Goal: Information Seeking & Learning: Find specific fact

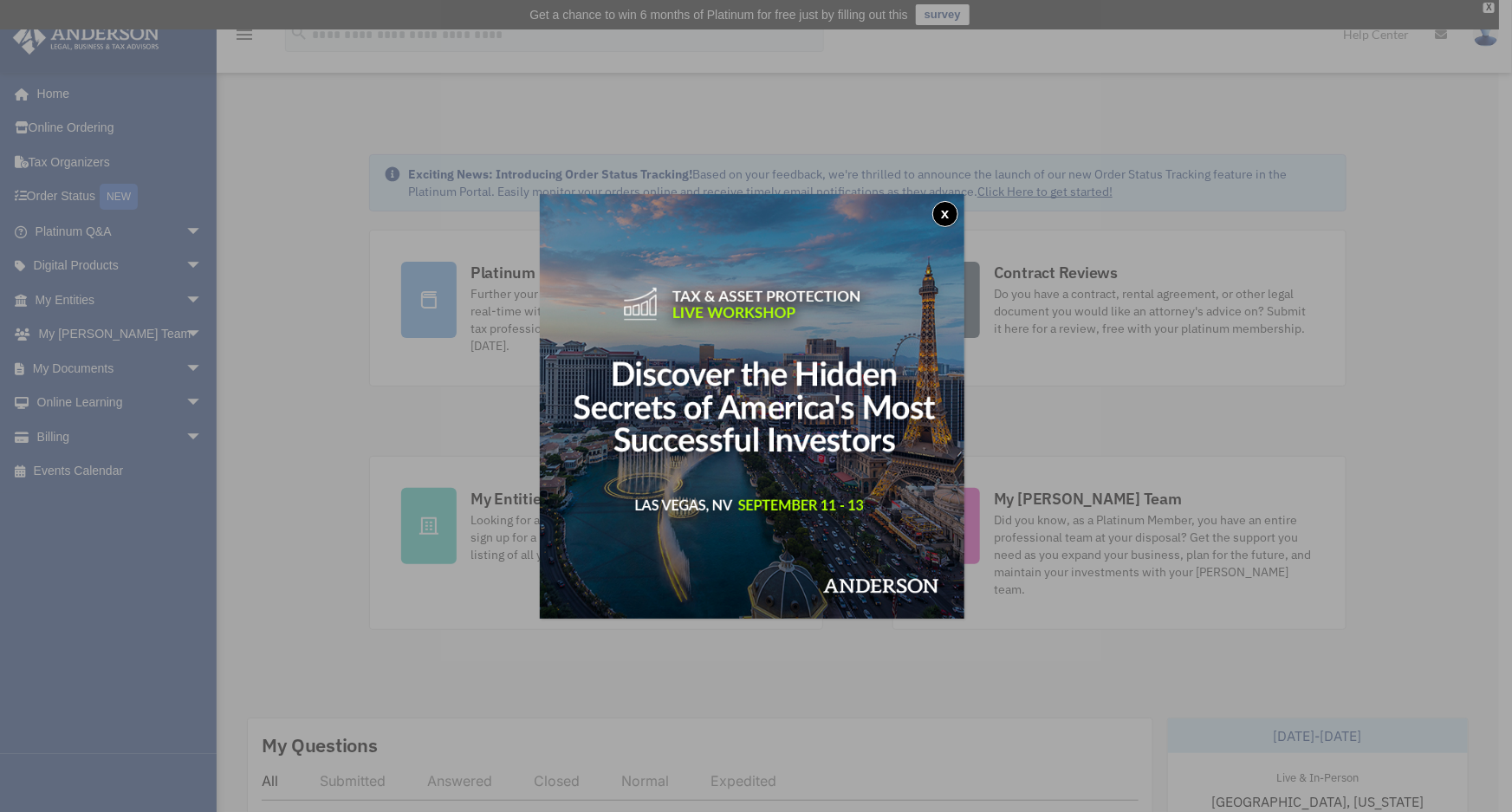
click at [954, 212] on button "x" at bounding box center [945, 214] width 26 height 26
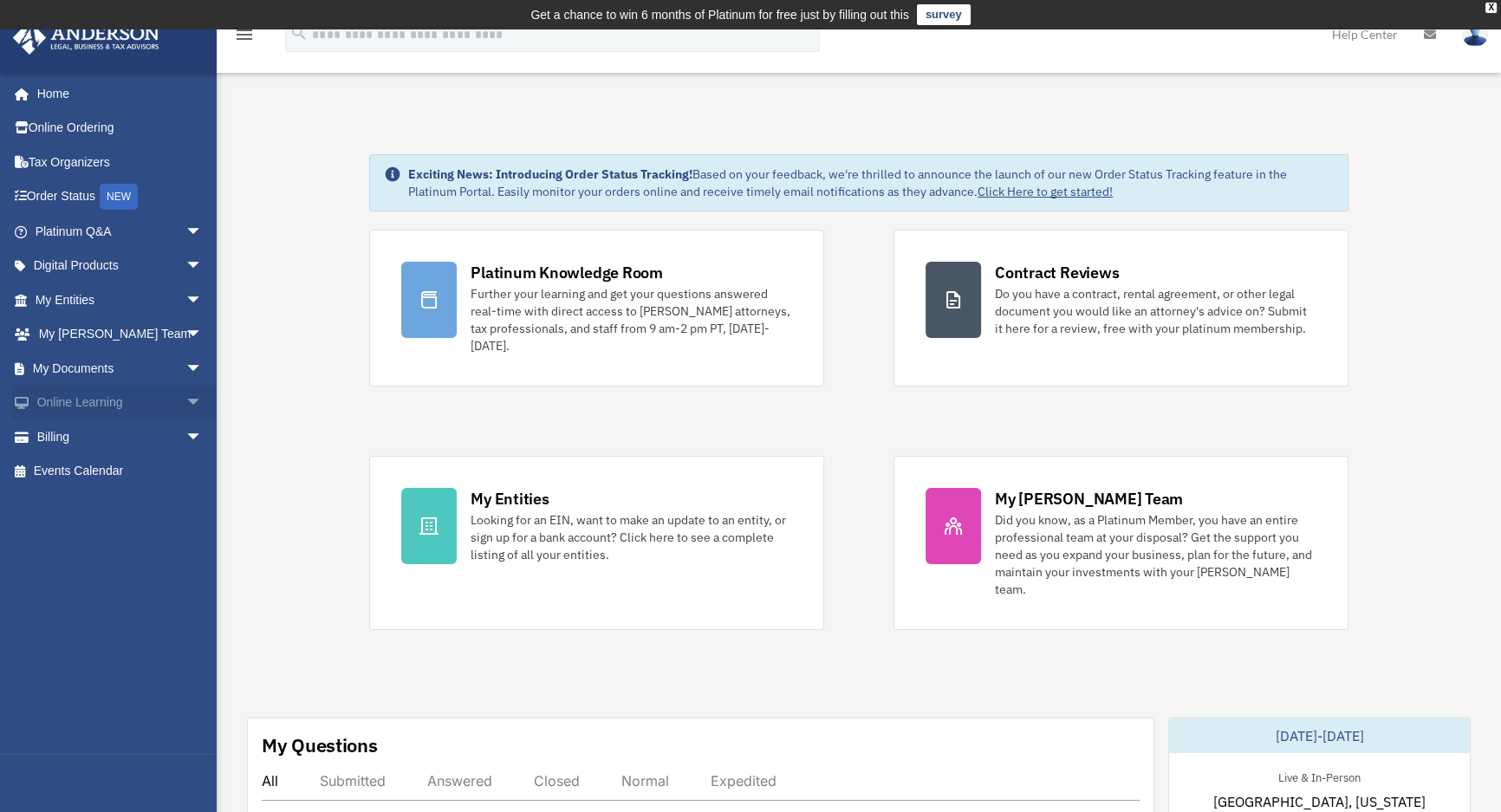
click at [113, 400] on link "Online Learning arrow_drop_down" at bounding box center [120, 402] width 216 height 35
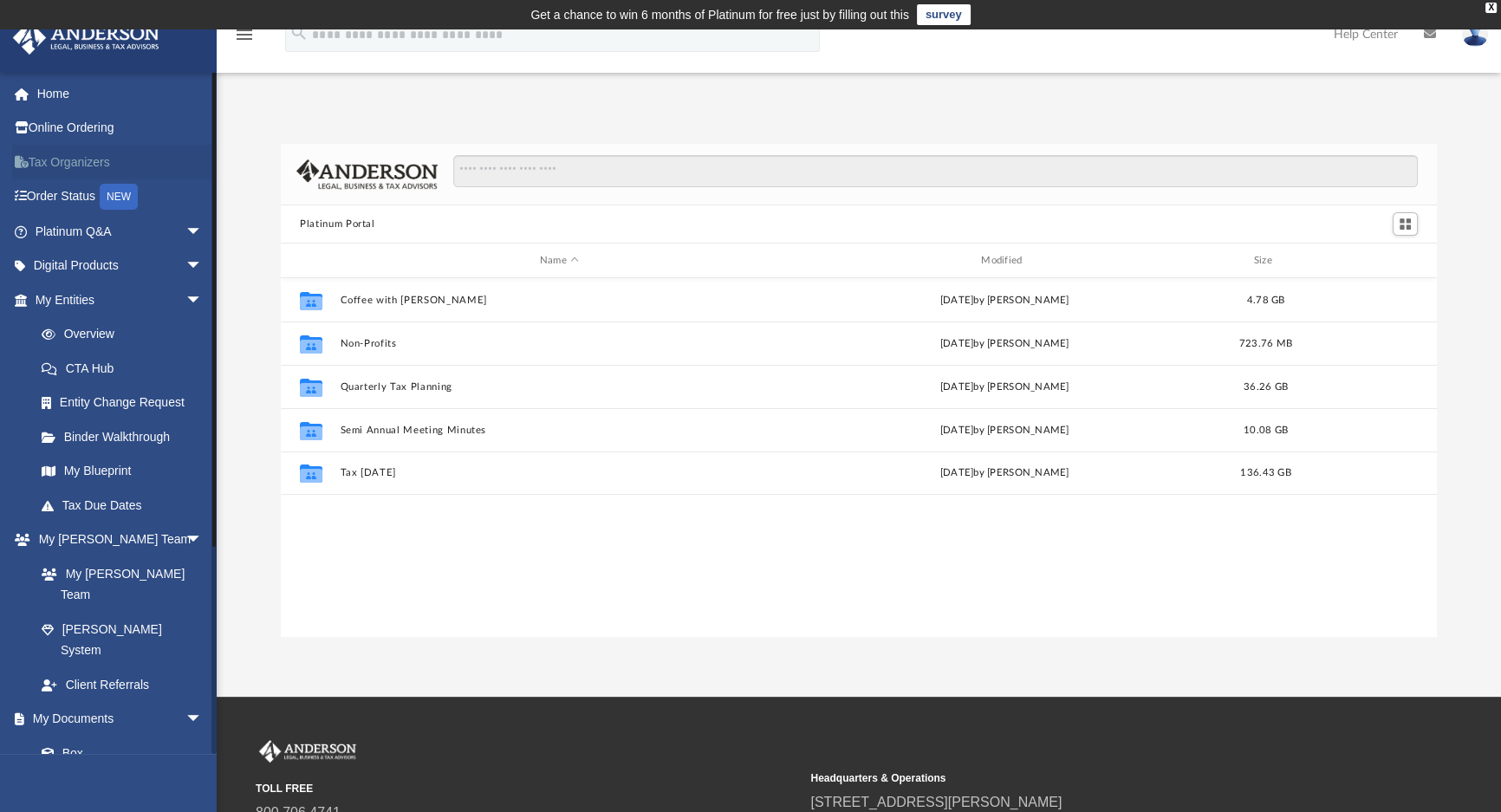
click at [96, 164] on link "Tax Organizers" at bounding box center [120, 162] width 216 height 35
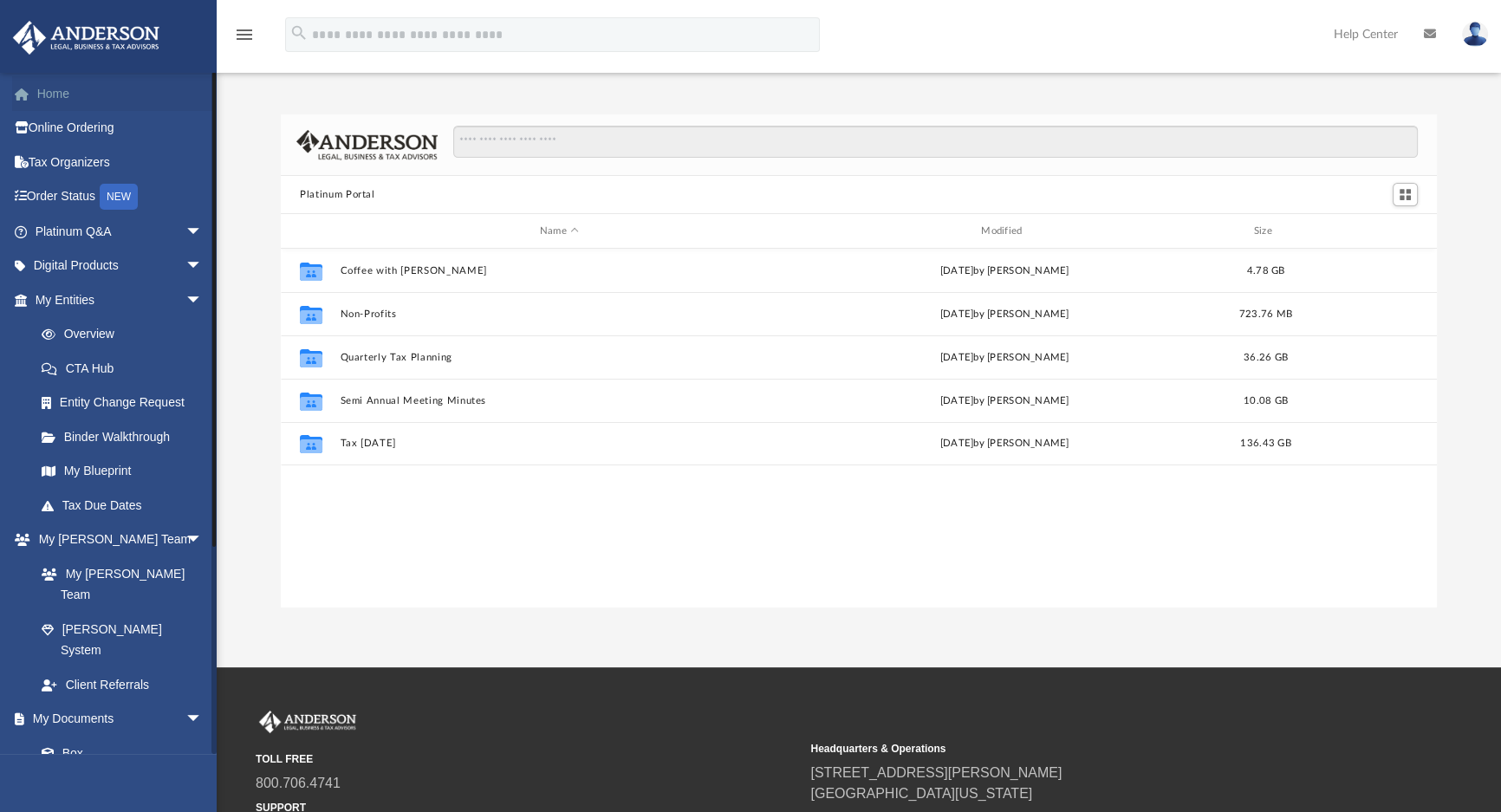
scroll to position [382, 1144]
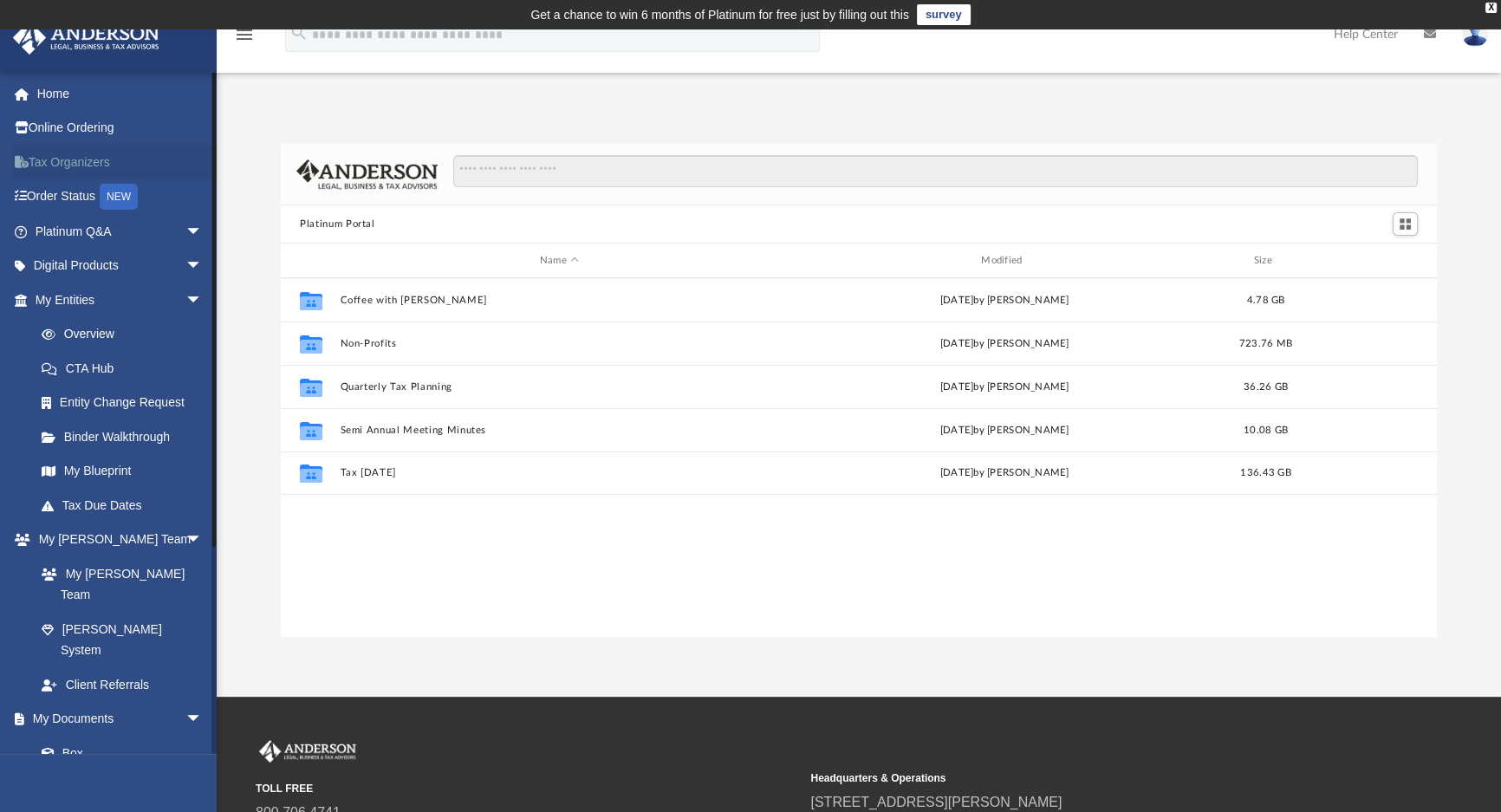
click at [103, 163] on link "Tax Organizers" at bounding box center [120, 162] width 216 height 35
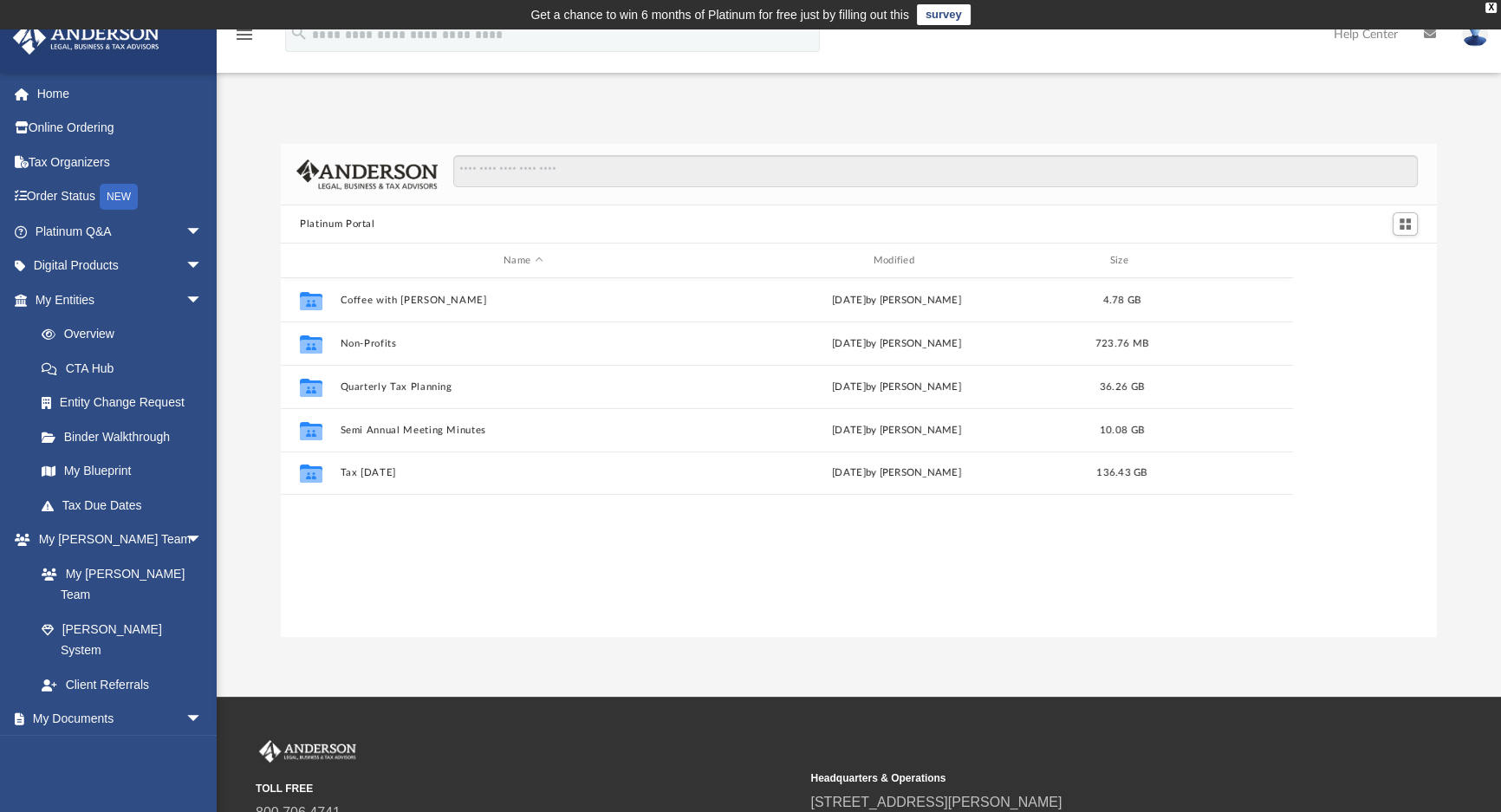
scroll to position [382, 1144]
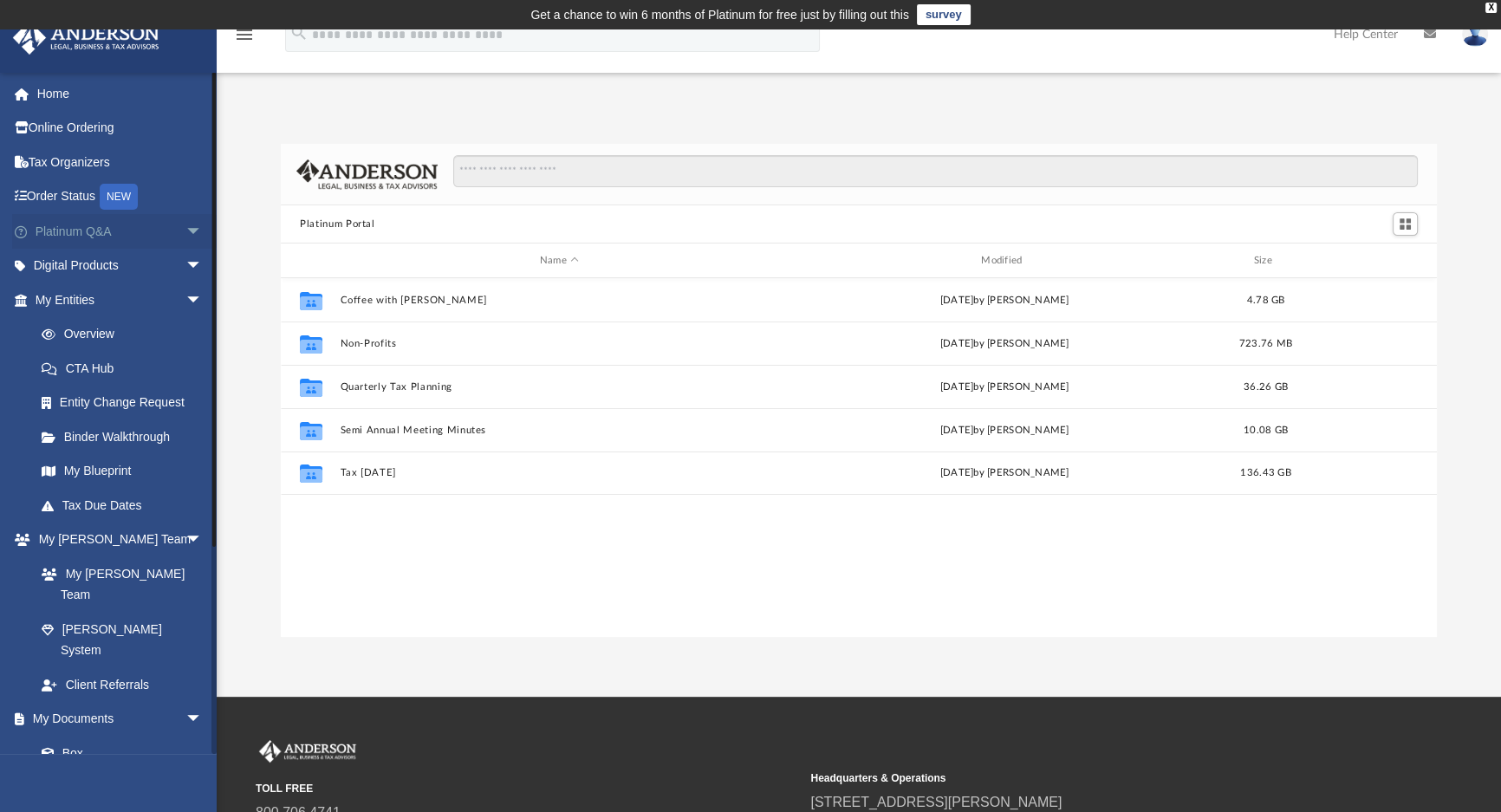
click at [186, 227] on span "arrow_drop_down" at bounding box center [203, 232] width 35 height 36
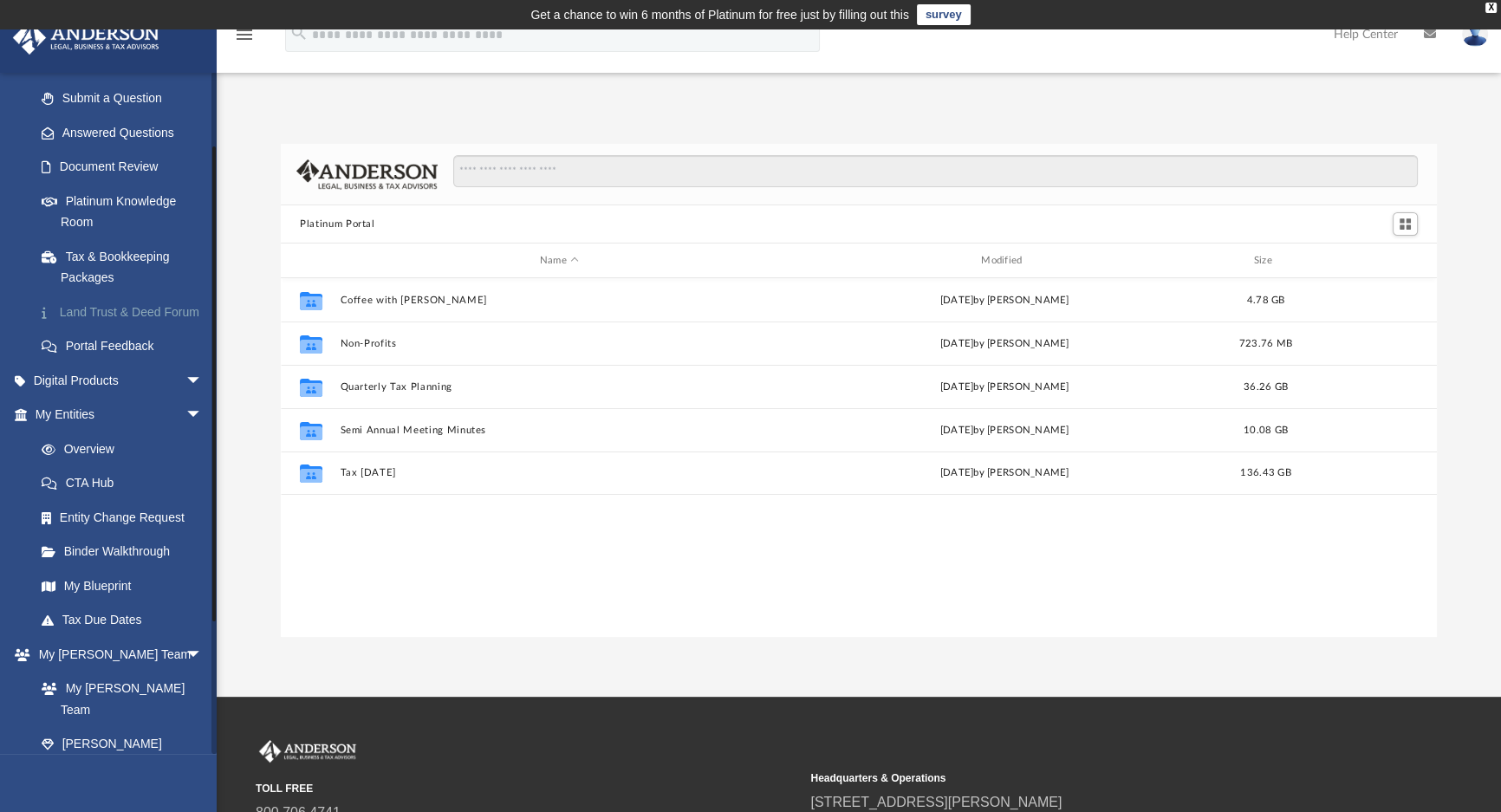
scroll to position [314, 0]
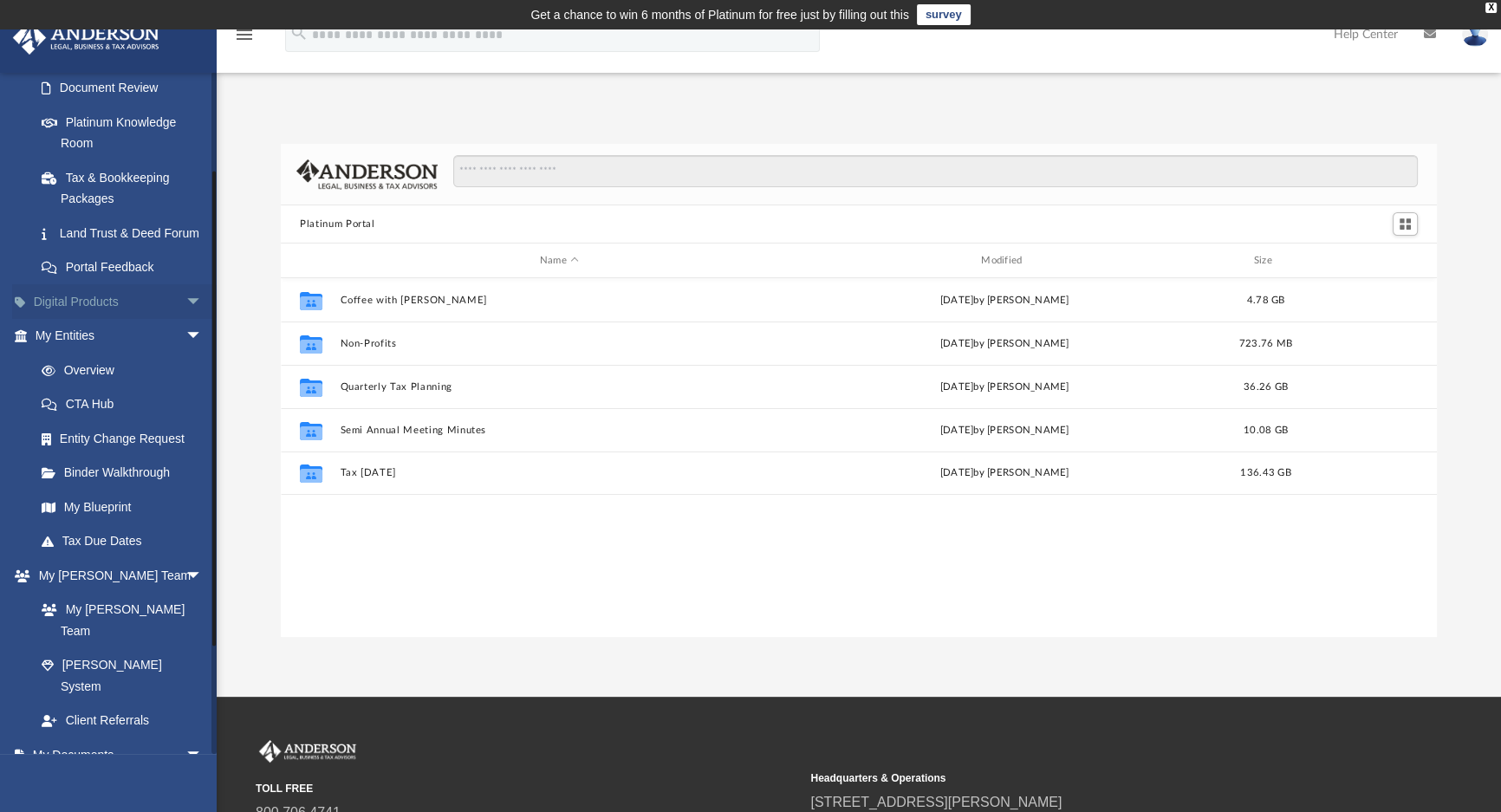
click at [186, 320] on span "arrow_drop_down" at bounding box center [203, 303] width 35 height 36
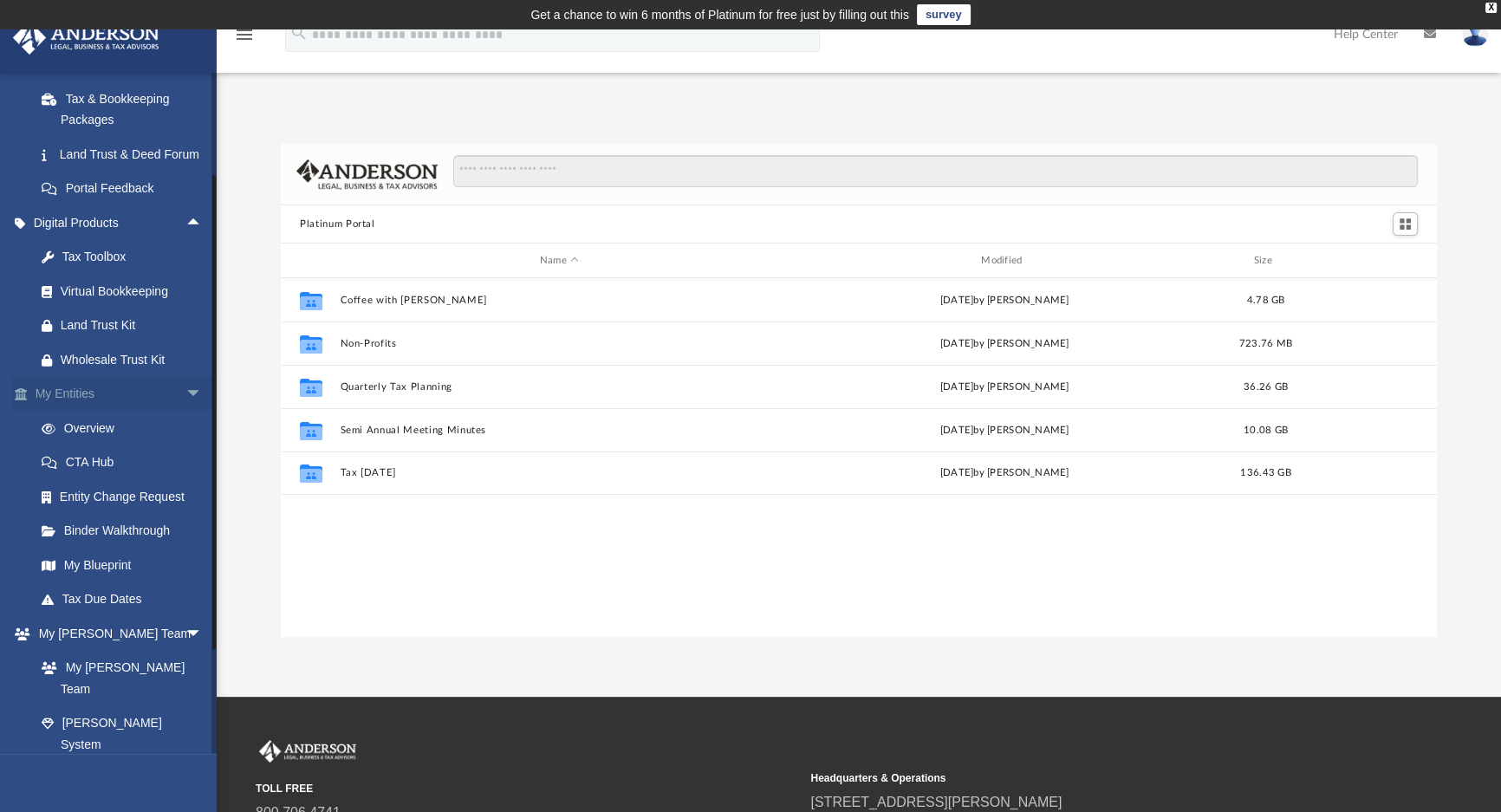
scroll to position [472, 0]
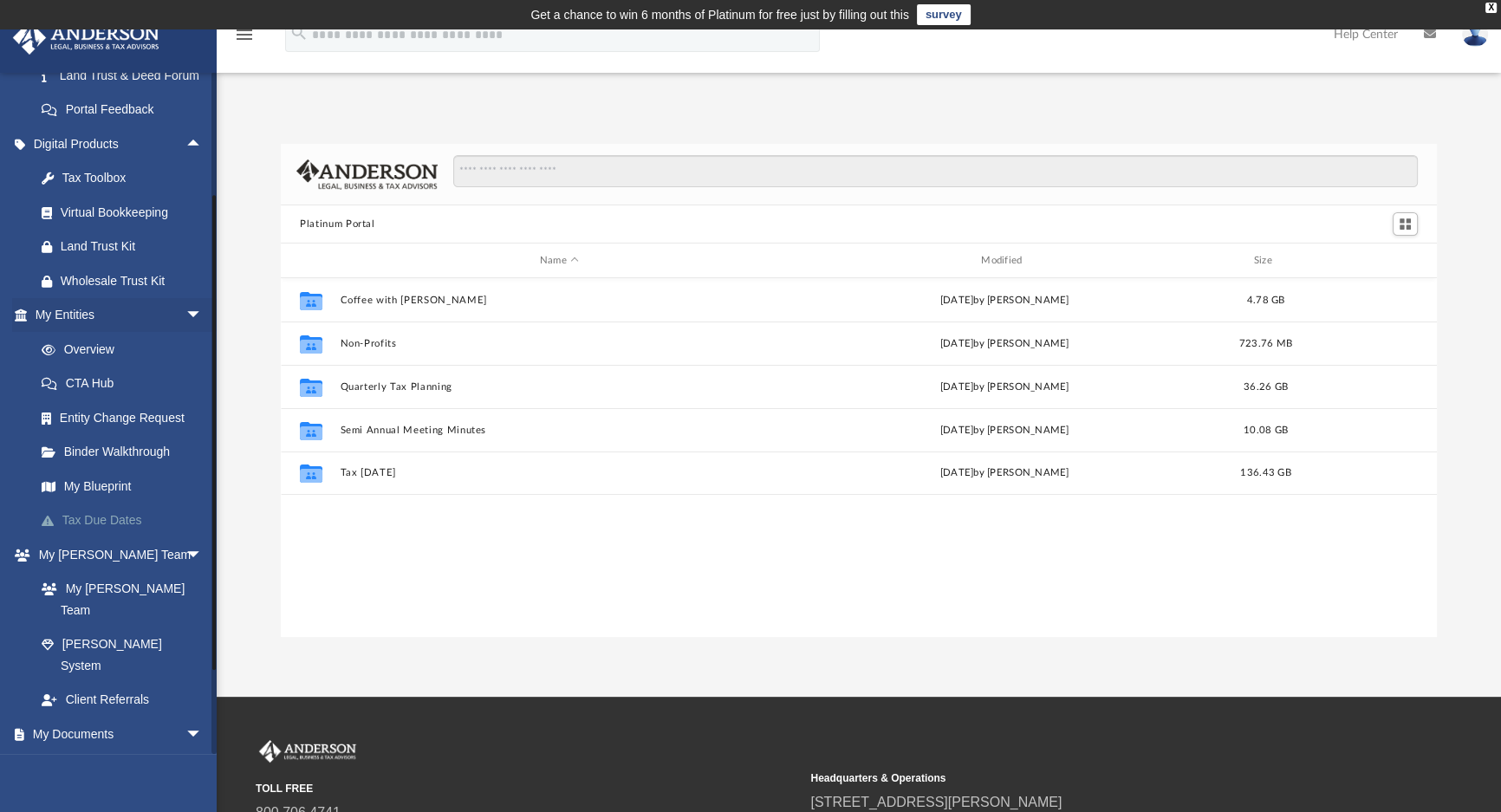
click at [92, 538] on link "Tax Due Dates" at bounding box center [127, 521] width 205 height 35
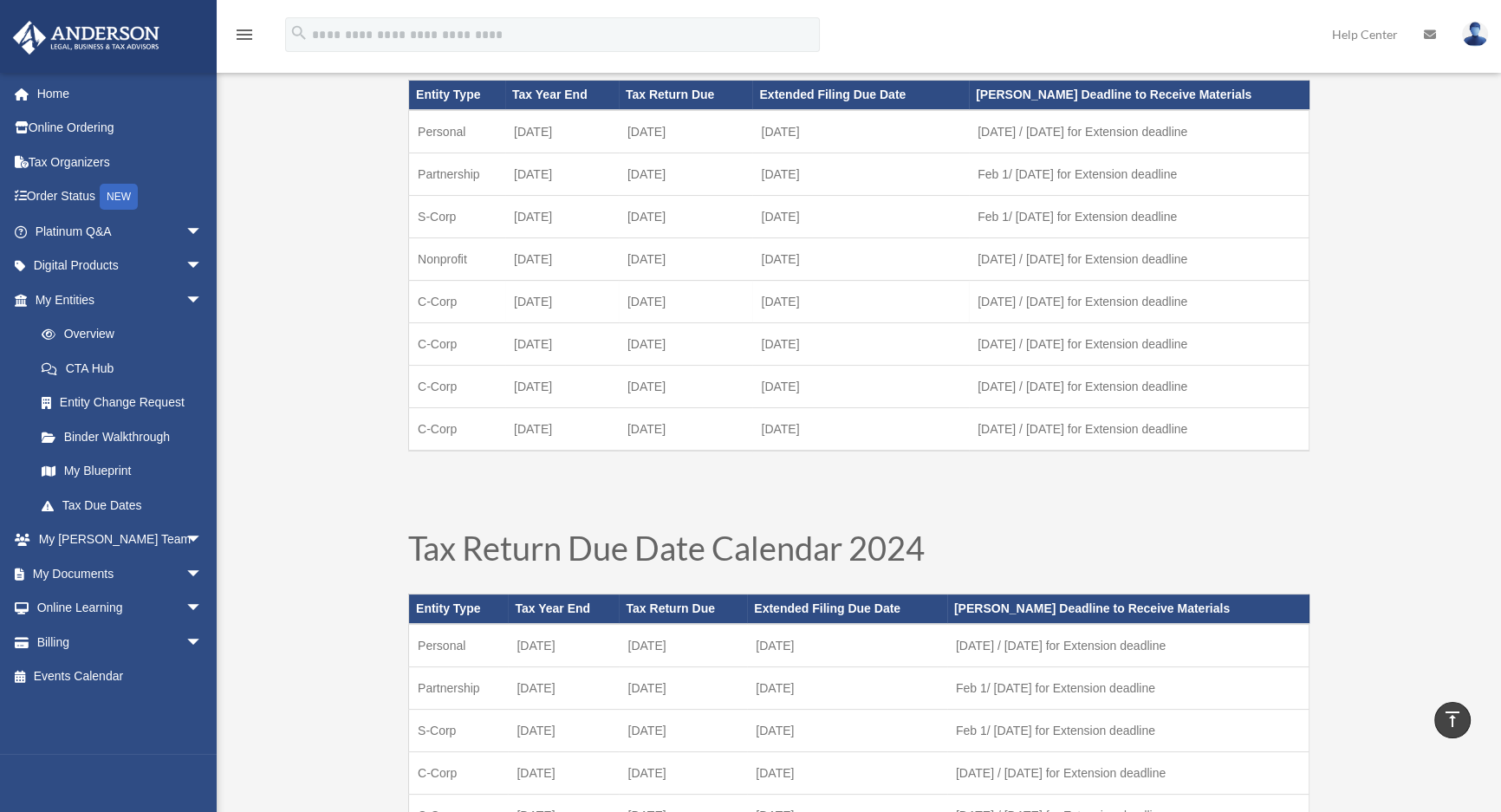
scroll to position [78, 0]
